Goal: Task Accomplishment & Management: Use online tool/utility

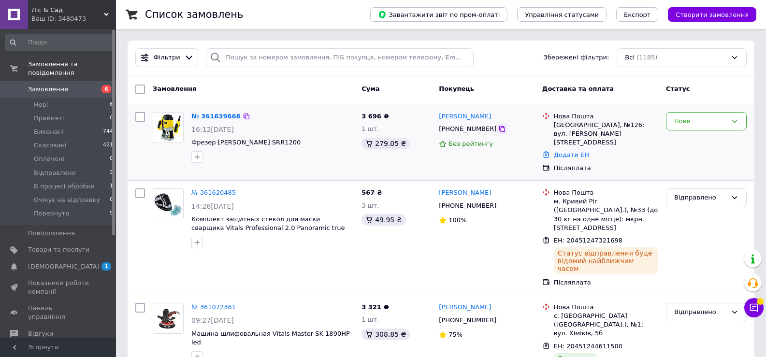
click at [498, 133] on icon at bounding box center [502, 129] width 8 height 8
click at [713, 126] on div "Нове" at bounding box center [700, 122] width 53 height 10
click at [693, 165] on li "Відправлено" at bounding box center [707, 164] width 80 height 18
click at [571, 151] on link "Додати ЕН" at bounding box center [571, 154] width 35 height 7
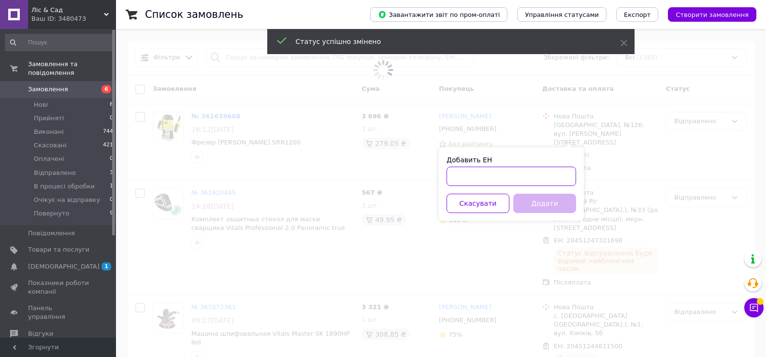
click at [486, 172] on input "Добавить ЕН" at bounding box center [512, 176] width 130 height 19
paste input "20451247374145"
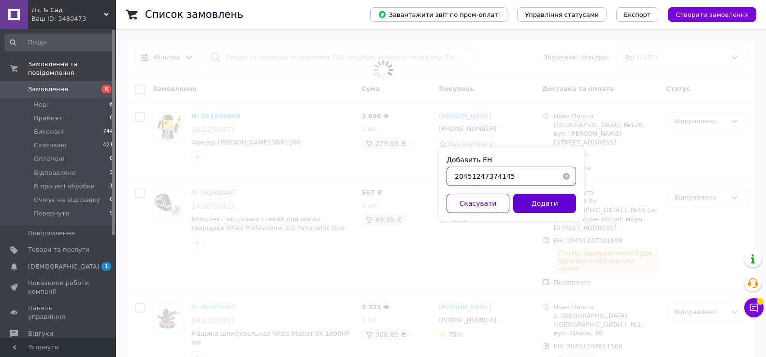
type input "20451247374145"
click at [538, 206] on button "Додати" at bounding box center [544, 203] width 63 height 19
